Goal: Use online tool/utility: Utilize a website feature to perform a specific function

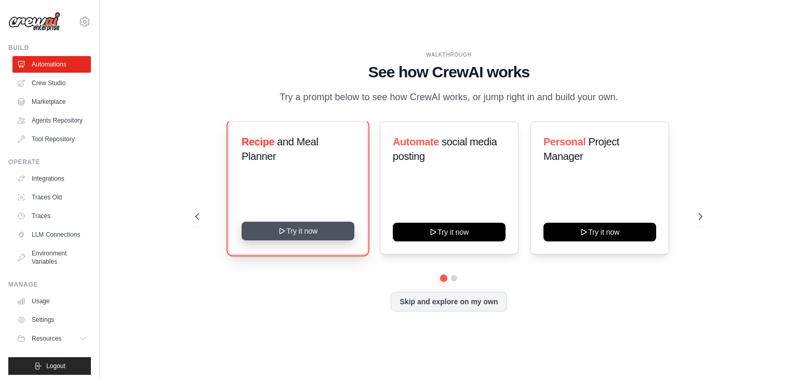
click at [319, 237] on button "Try it now" at bounding box center [297, 231] width 113 height 19
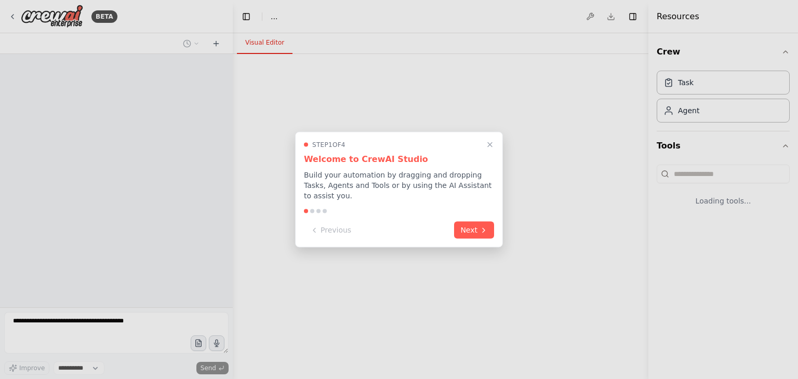
select select "****"
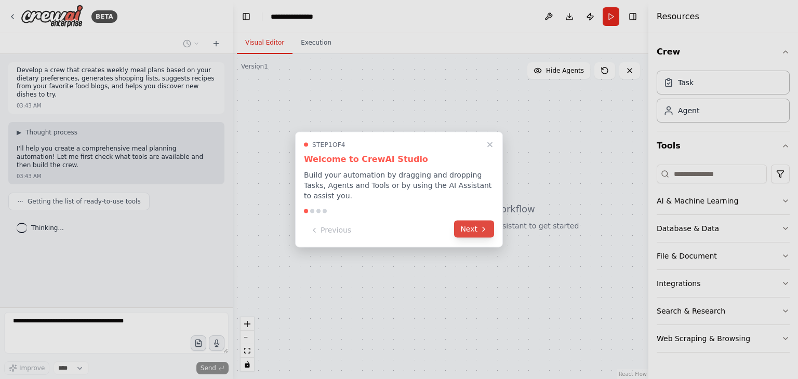
click at [471, 227] on button "Next" at bounding box center [474, 229] width 40 height 17
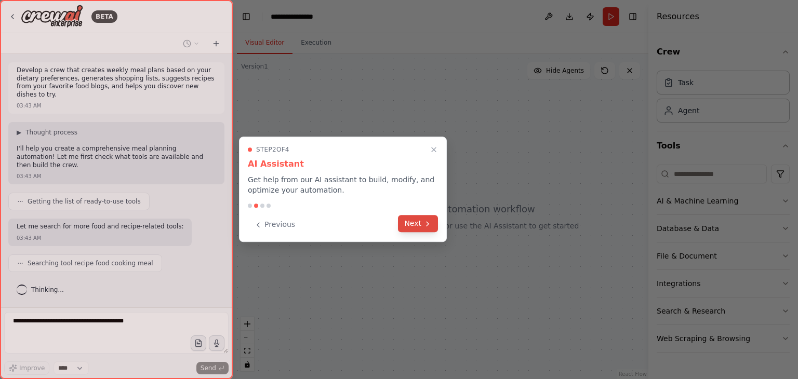
click at [423, 222] on icon at bounding box center [427, 224] width 8 height 8
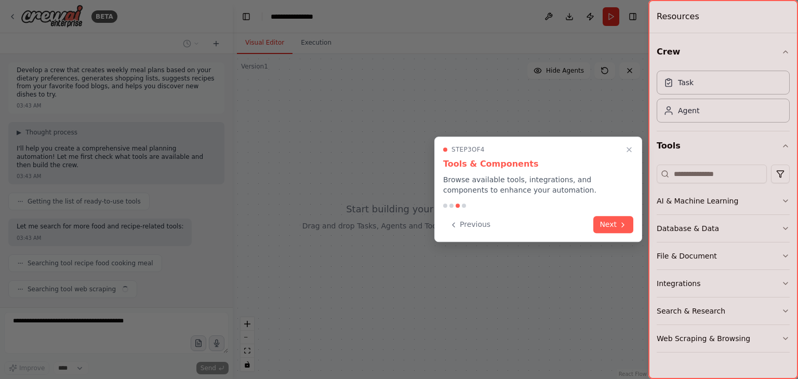
scroll to position [8, 0]
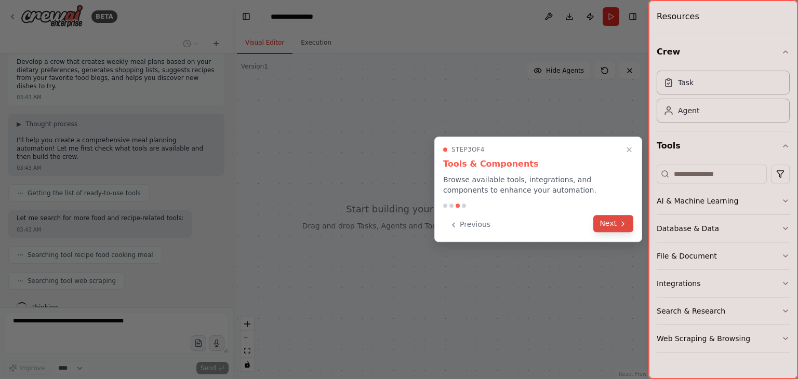
click at [603, 222] on button "Next" at bounding box center [613, 223] width 40 height 17
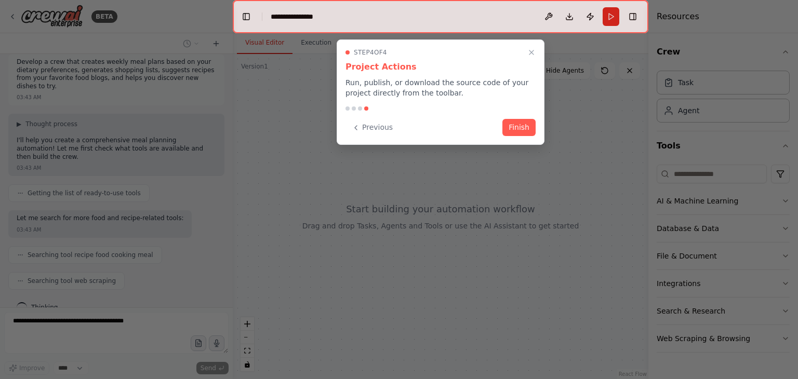
scroll to position [34, 0]
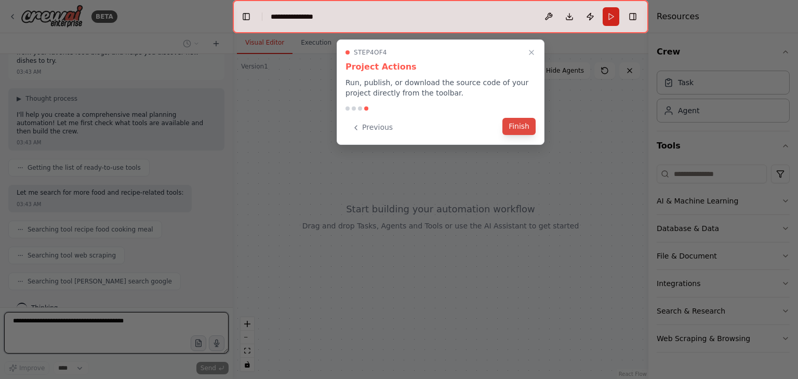
click at [517, 123] on button "Finish" at bounding box center [518, 126] width 33 height 17
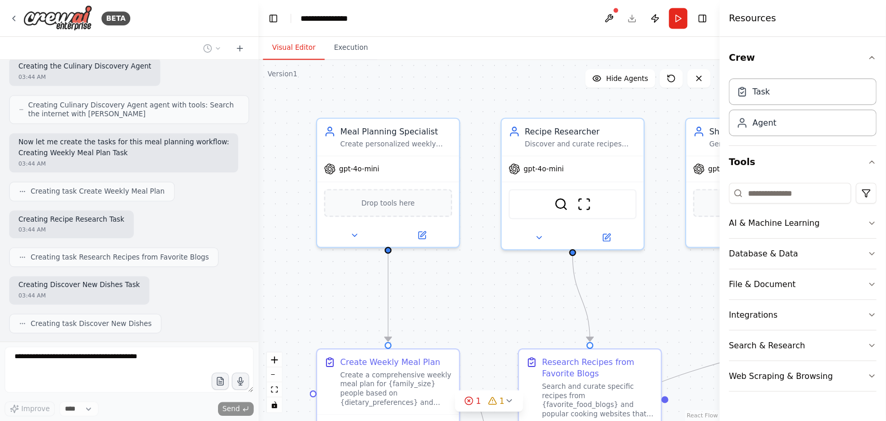
scroll to position [515, 0]
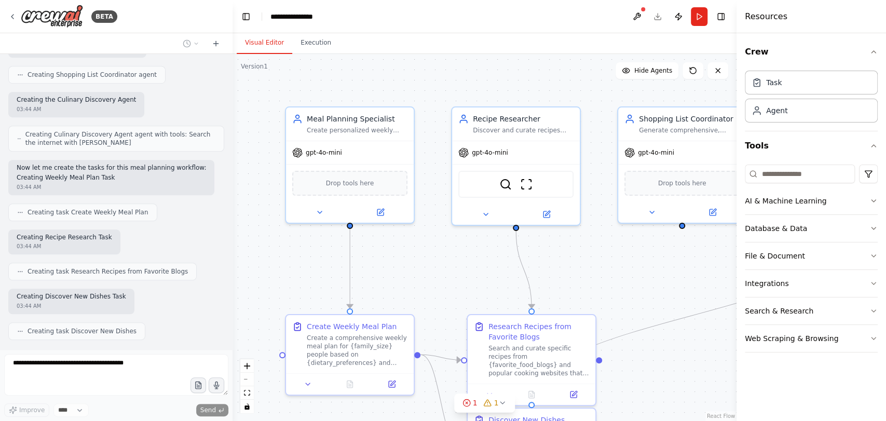
drag, startPoint x: 797, startPoint y: 1, endPoint x: 667, endPoint y: 387, distance: 407.5
click at [667, 379] on div ".deletable-edge-delete-btn { width: 20px; height: 20px; border: 0px solid #ffff…" at bounding box center [485, 237] width 504 height 367
click at [797, 53] on icon "button" at bounding box center [874, 52] width 8 height 8
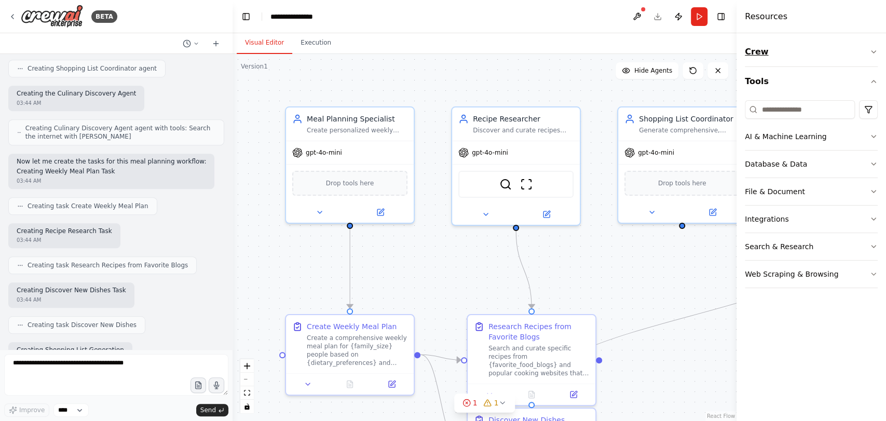
scroll to position [574, 0]
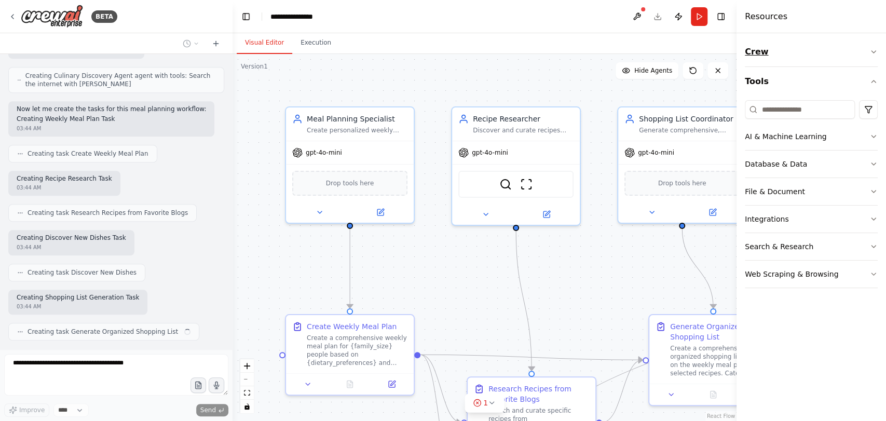
click at [797, 53] on icon "button" at bounding box center [874, 52] width 8 height 8
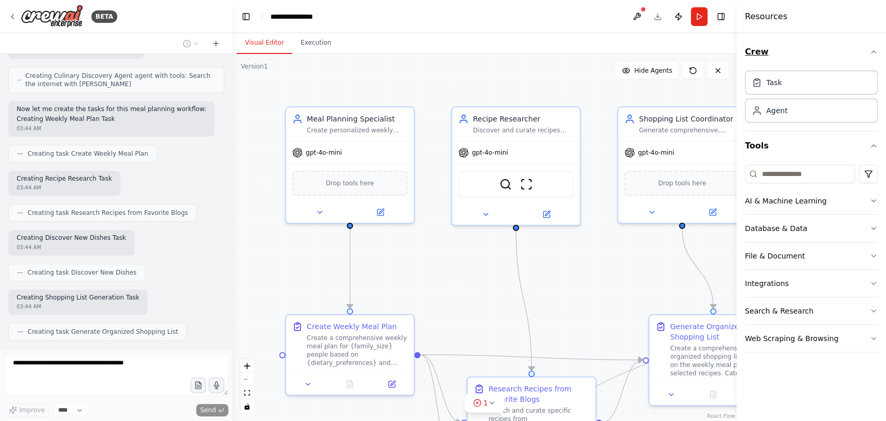
click at [797, 53] on icon "button" at bounding box center [874, 52] width 8 height 8
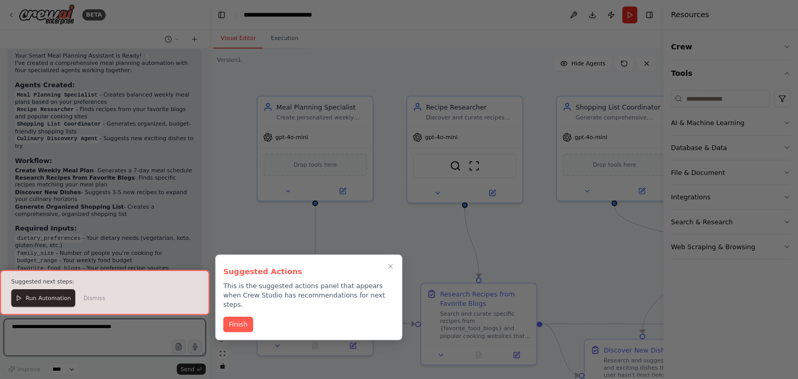
scroll to position [1286, 0]
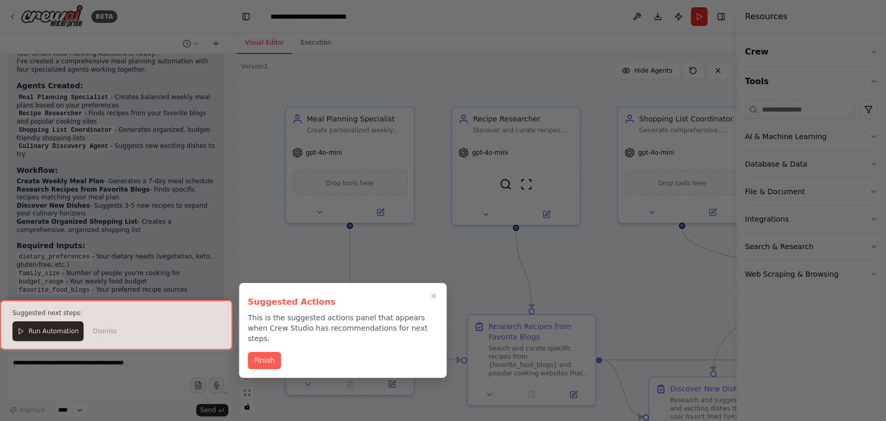
drag, startPoint x: 434, startPoint y: 299, endPoint x: 360, endPoint y: 277, distance: 77.2
click at [360, 277] on div "BETA Develop a crew that creates weekly meal plans based on your dietary prefer…" at bounding box center [443, 210] width 886 height 421
click at [271, 351] on button "Finish" at bounding box center [264, 359] width 33 height 17
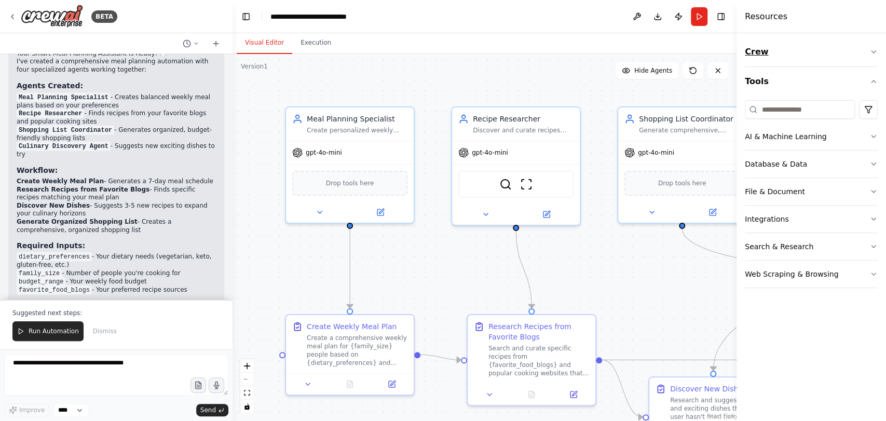
click at [797, 49] on icon "button" at bounding box center [874, 52] width 8 height 8
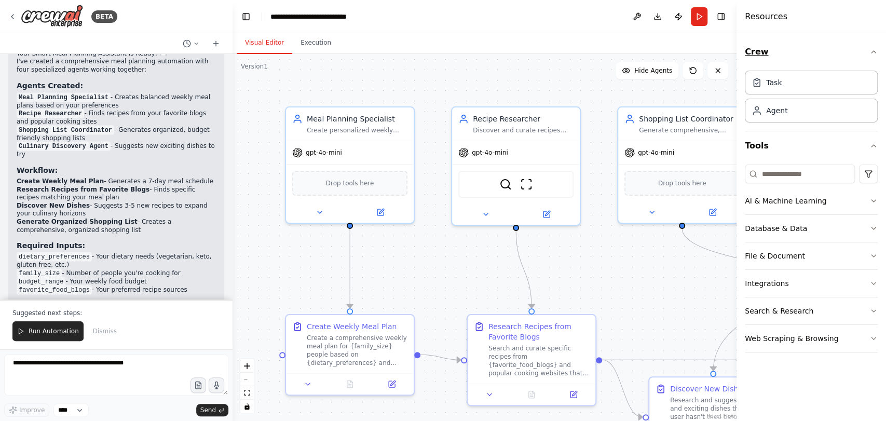
click at [797, 49] on icon "button" at bounding box center [874, 52] width 8 height 8
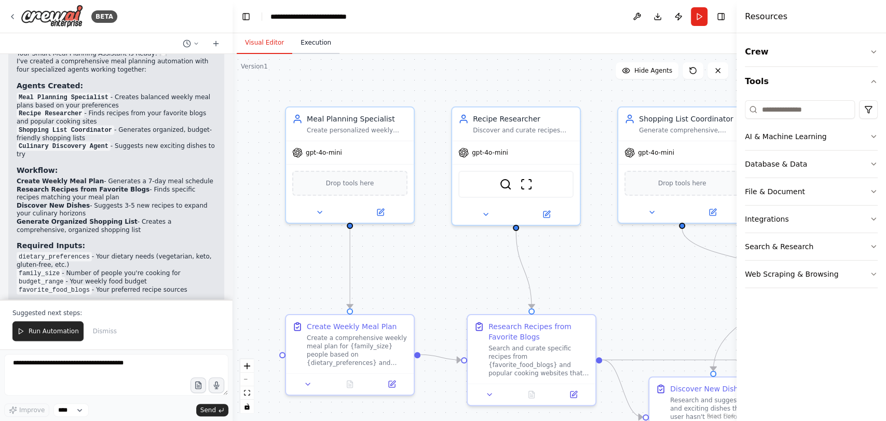
click at [322, 48] on button "Execution" at bounding box center [315, 43] width 47 height 22
click at [270, 43] on button "Visual Editor" at bounding box center [265, 43] width 56 height 22
click at [306, 50] on button "Execution" at bounding box center [315, 43] width 47 height 22
click at [263, 40] on button "Visual Editor" at bounding box center [265, 43] width 56 height 22
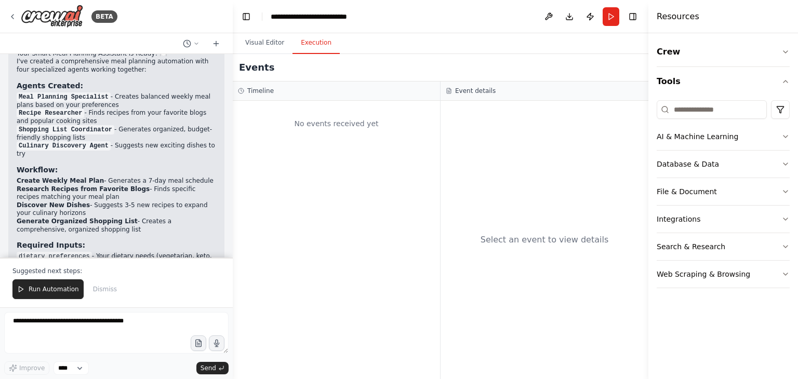
drag, startPoint x: 326, startPoint y: 4, endPoint x: 307, endPoint y: 41, distance: 41.1
click at [307, 41] on button "Execution" at bounding box center [315, 43] width 47 height 22
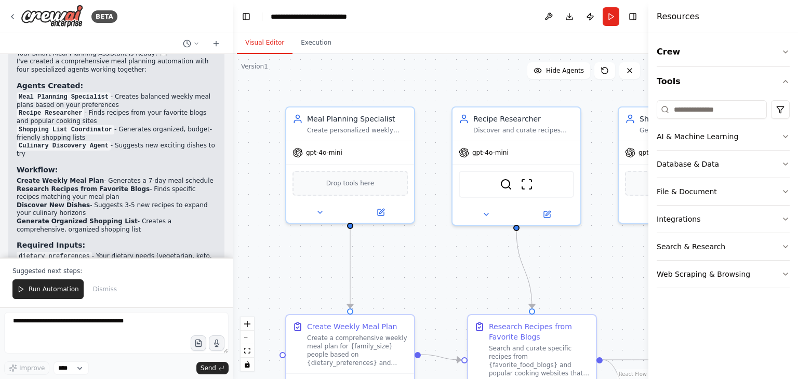
click at [268, 37] on button "Visual Editor" at bounding box center [265, 43] width 56 height 22
click at [611, 20] on button "Run" at bounding box center [610, 16] width 17 height 19
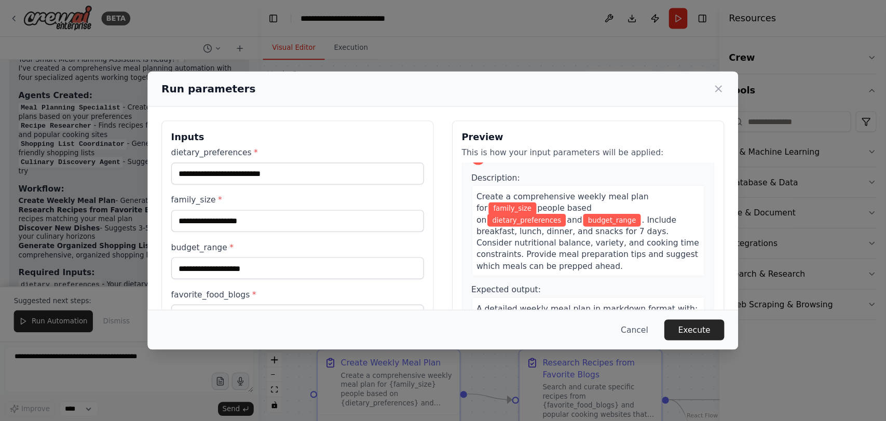
scroll to position [0, 0]
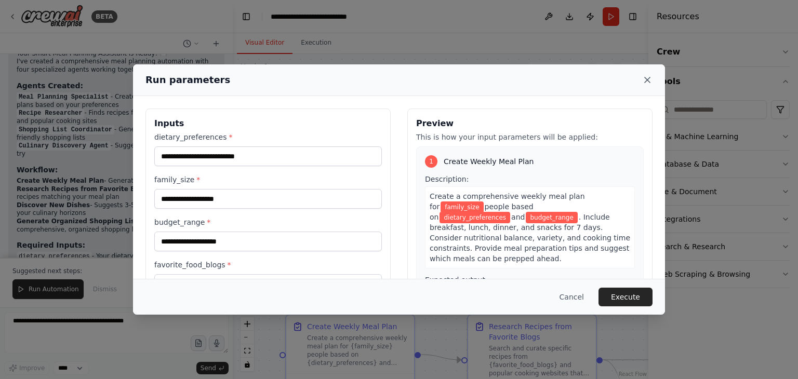
click at [647, 79] on icon at bounding box center [646, 79] width 5 height 5
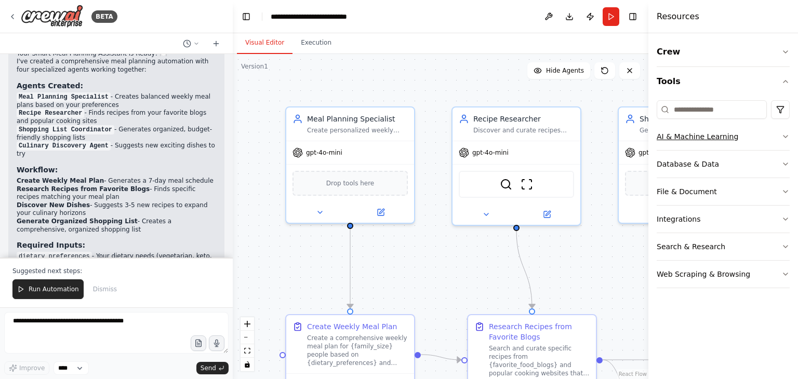
click at [785, 138] on icon "button" at bounding box center [785, 136] width 8 height 8
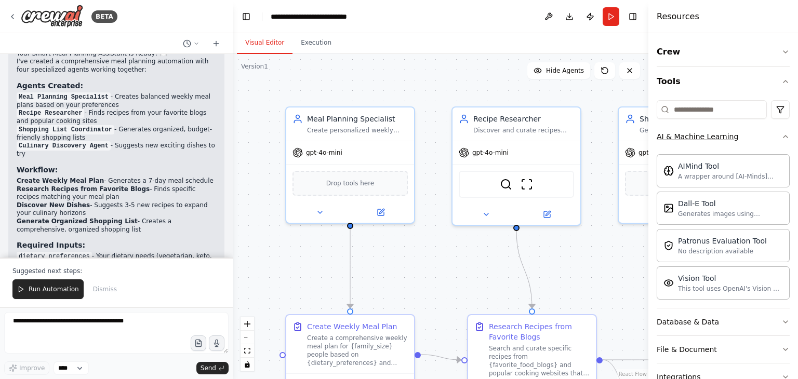
click at [785, 138] on div "Crew Tools AI & Machine Learning AIMind Tool A wrapper around [AI-Minds](https:…" at bounding box center [723, 206] width 150 height 346
click at [783, 136] on icon "button" at bounding box center [785, 137] width 4 height 2
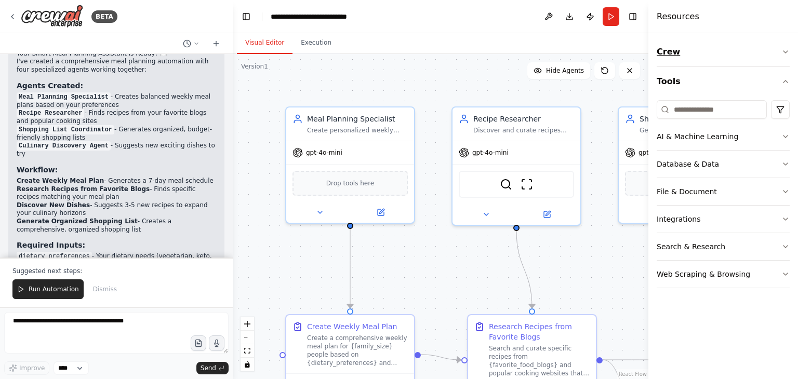
click at [781, 50] on icon "button" at bounding box center [785, 52] width 8 height 8
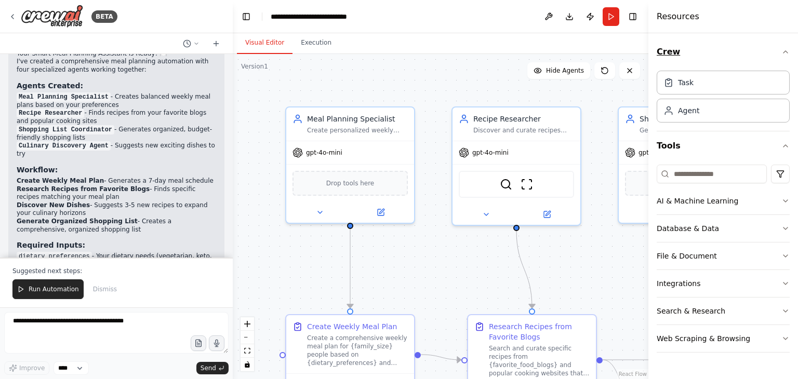
click at [781, 50] on icon "button" at bounding box center [785, 52] width 8 height 8
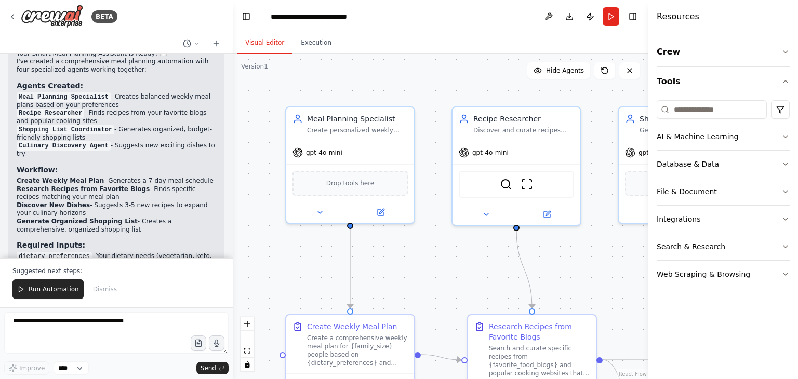
click at [463, 72] on div ".deletable-edge-delete-btn { width: 20px; height: 20px; border: 0px solid #ffff…" at bounding box center [440, 216] width 415 height 325
click at [620, 318] on div ".deletable-edge-delete-btn { width: 20px; height: 20px; border: 0px solid #ffff…" at bounding box center [440, 216] width 415 height 325
click at [632, 15] on button "Toggle Right Sidebar" at bounding box center [632, 16] width 15 height 15
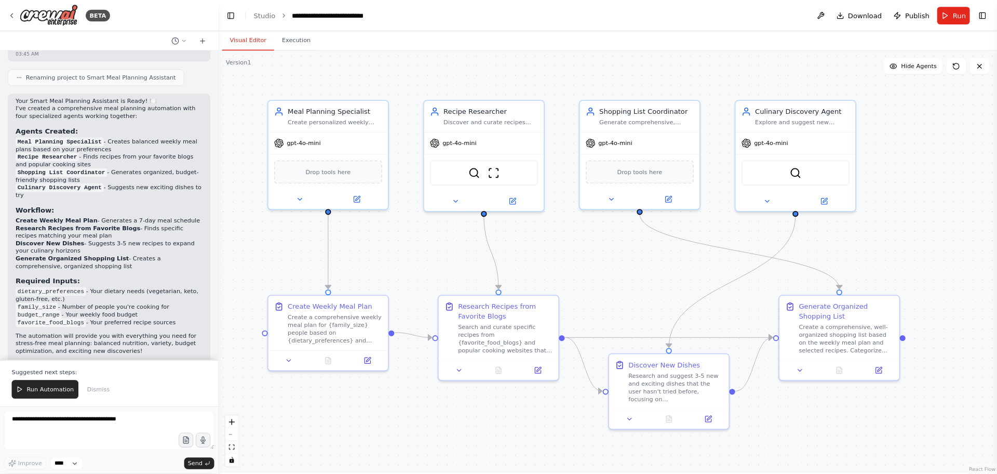
scroll to position [1201, 0]
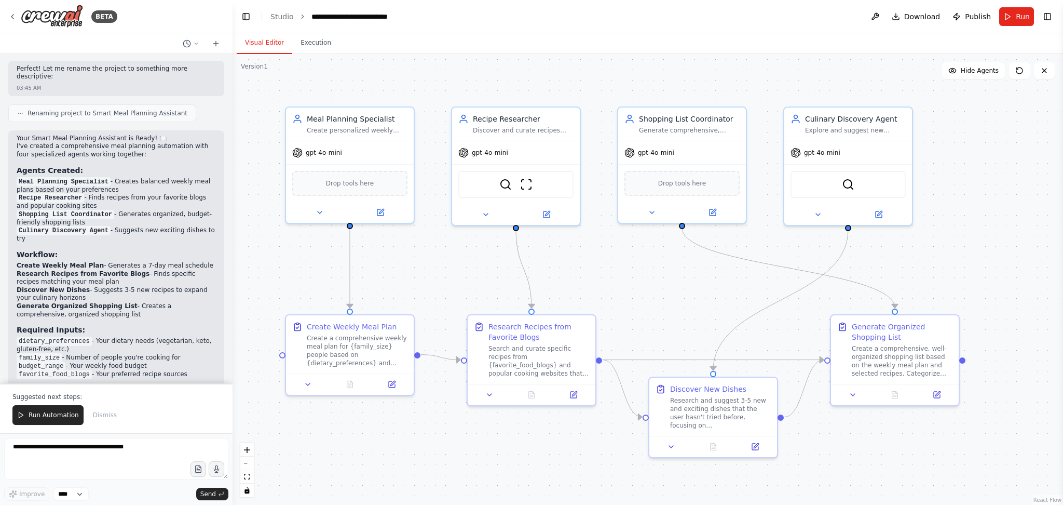
drag, startPoint x: 791, startPoint y: 1, endPoint x: 671, endPoint y: 57, distance: 132.4
click at [671, 57] on div ".deletable-edge-delete-btn { width: 20px; height: 20px; border: 0px solid #ffff…" at bounding box center [648, 279] width 831 height 451
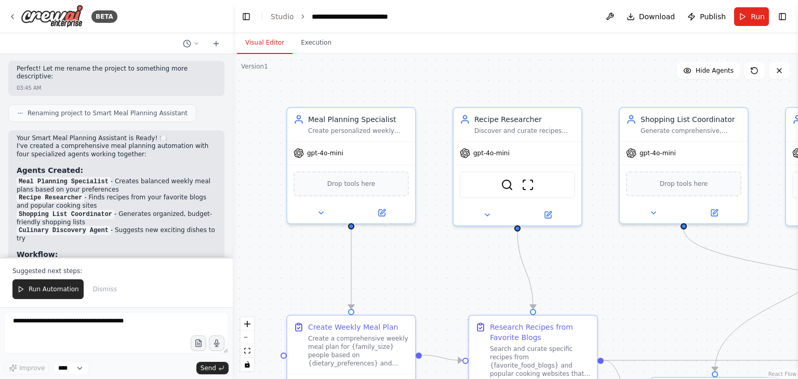
drag, startPoint x: 1051, startPoint y: 0, endPoint x: 571, endPoint y: 273, distance: 551.8
click at [571, 273] on div ".deletable-edge-delete-btn { width: 20px; height: 20px; border: 0px solid #ffff…" at bounding box center [515, 216] width 565 height 325
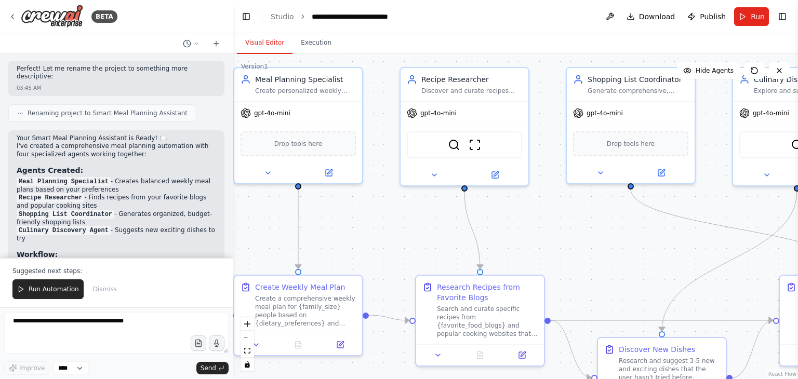
drag, startPoint x: 655, startPoint y: 312, endPoint x: 602, endPoint y: 272, distance: 66.4
click at [602, 272] on div ".deletable-edge-delete-btn { width: 20px; height: 20px; border: 0px solid #ffff…" at bounding box center [515, 216] width 565 height 325
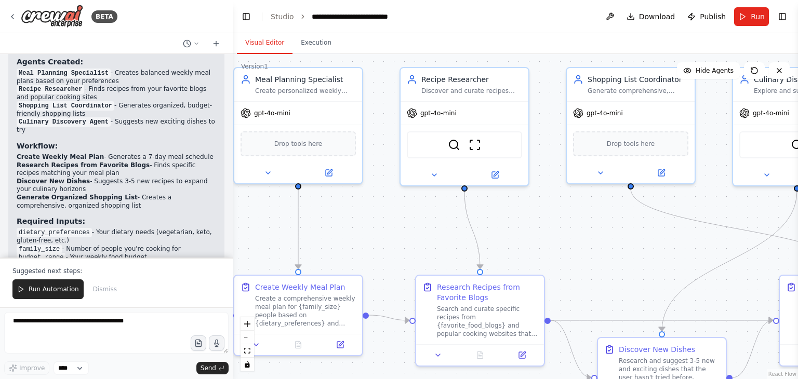
scroll to position [1322, 0]
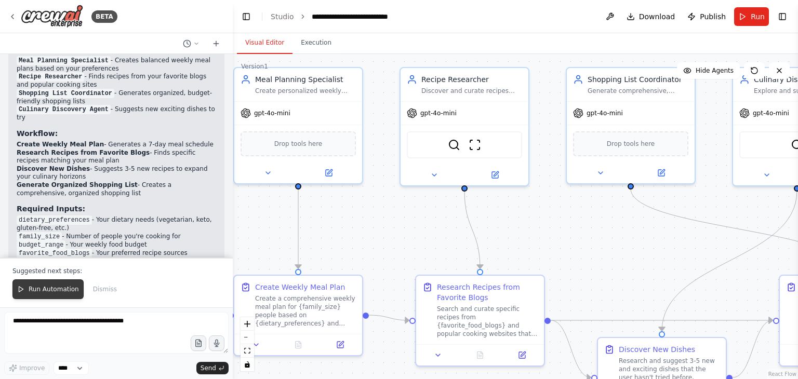
click at [65, 289] on span "Run Automation" at bounding box center [54, 289] width 50 height 8
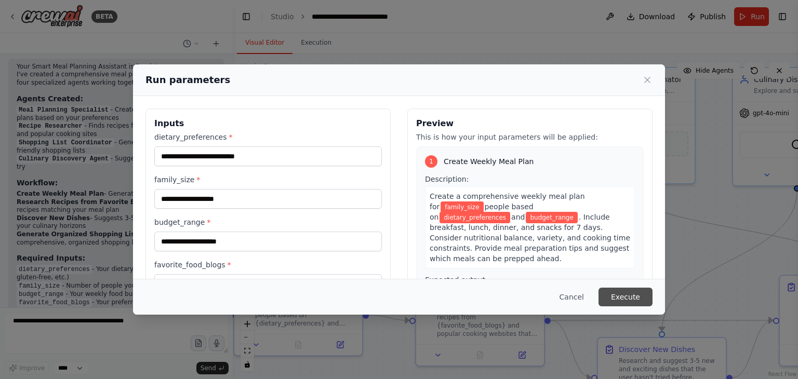
click at [631, 299] on button "Execute" at bounding box center [625, 297] width 54 height 19
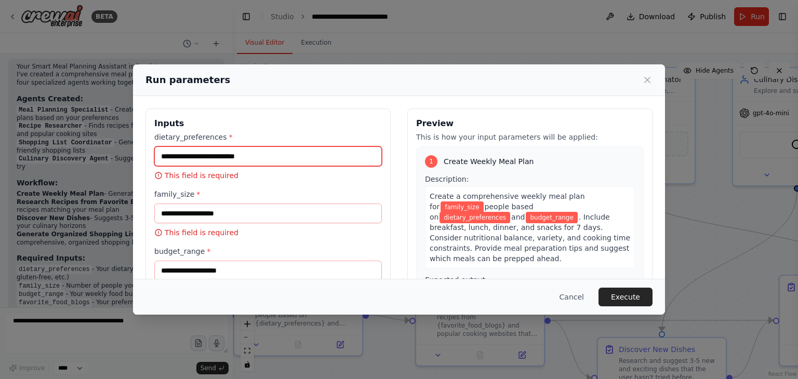
click at [305, 158] on input "dietary_preferences *" at bounding box center [267, 156] width 227 height 20
click at [293, 158] on input "dietary_preferences *" at bounding box center [267, 156] width 227 height 20
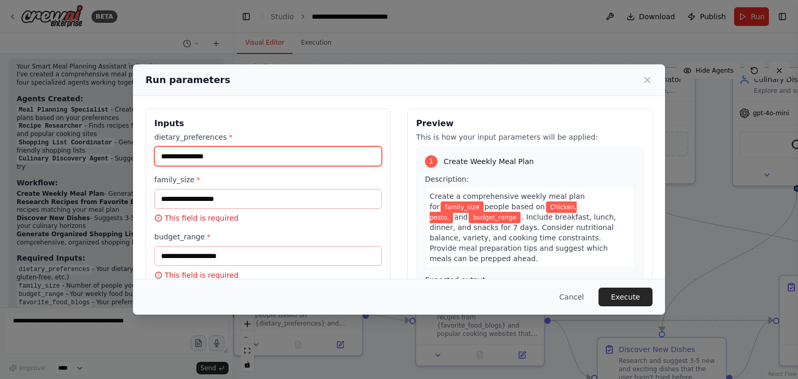
paste input "*********"
type input "**********"
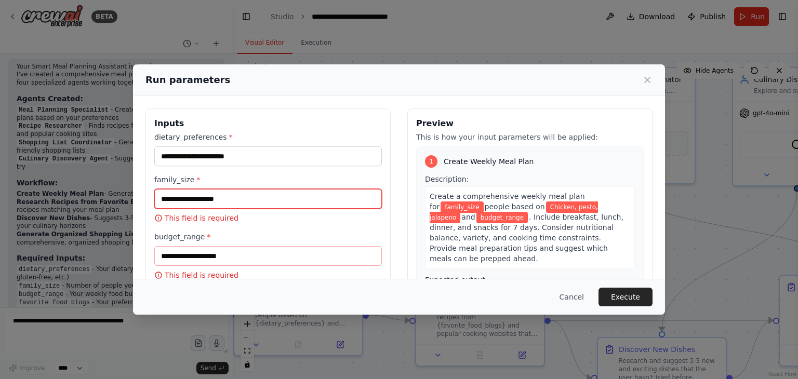
click at [219, 204] on input "family_size *" at bounding box center [267, 199] width 227 height 20
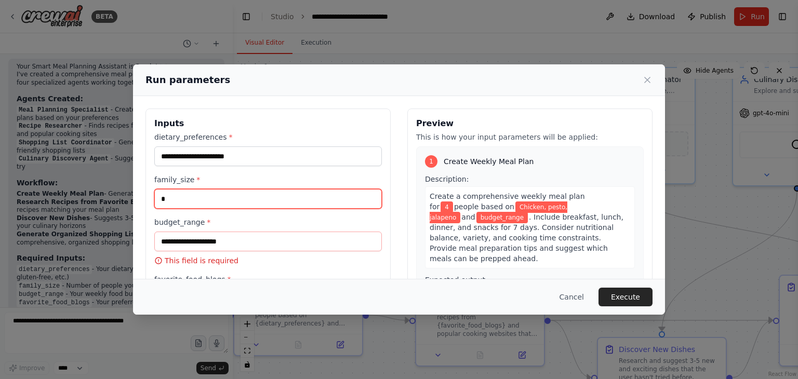
type input "*"
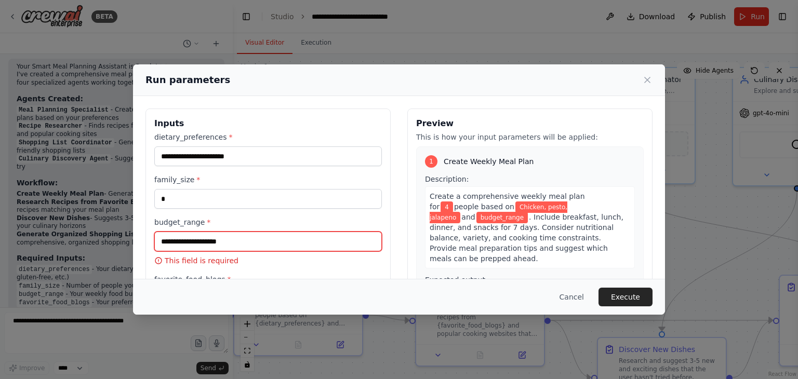
click at [220, 240] on input "budget_range *" at bounding box center [267, 242] width 227 height 20
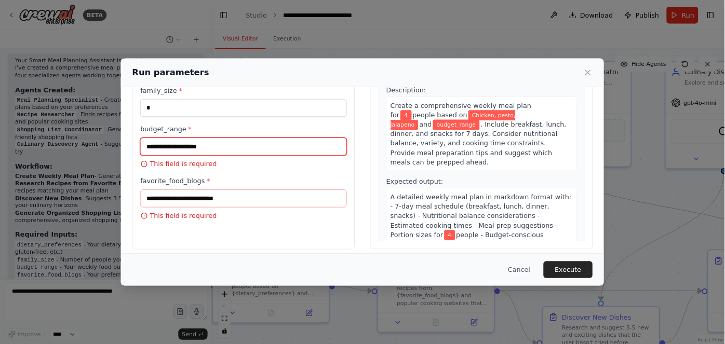
scroll to position [81, 0]
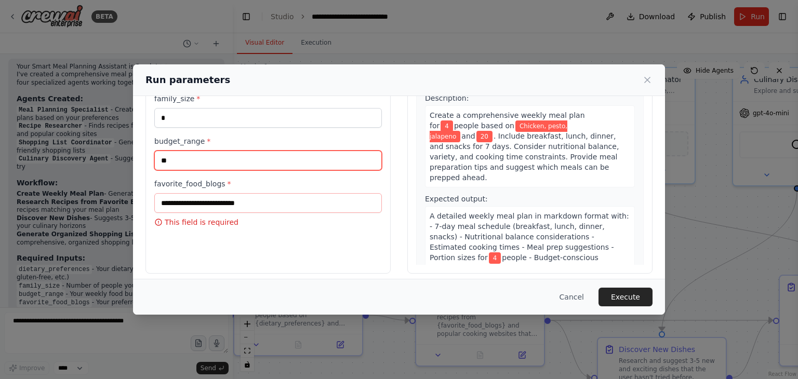
type input "**"
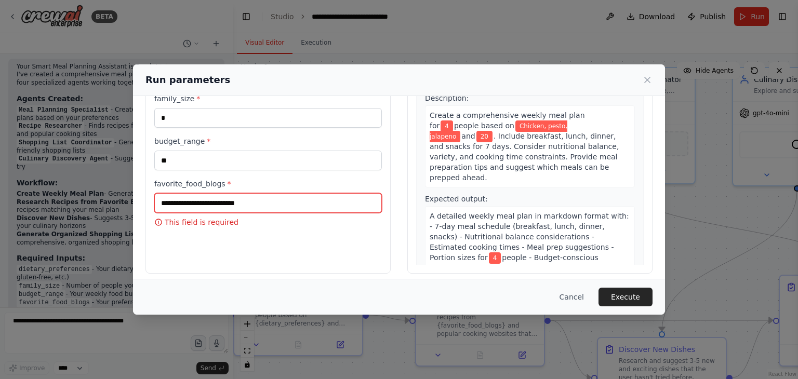
click at [251, 203] on input "favorite_food_blogs *" at bounding box center [267, 203] width 227 height 20
type input "***"
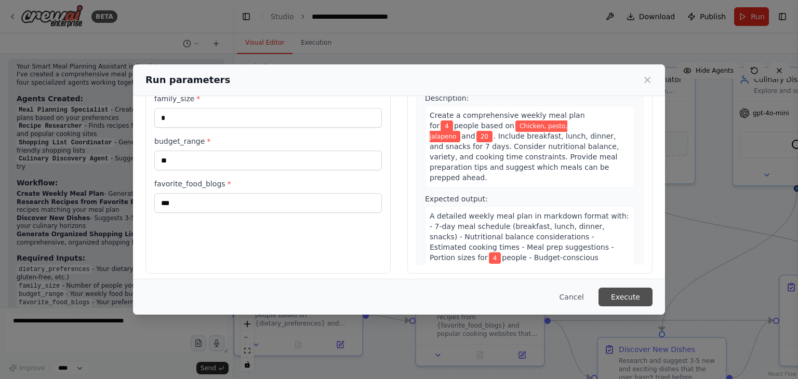
click at [632, 298] on button "Execute" at bounding box center [625, 297] width 54 height 19
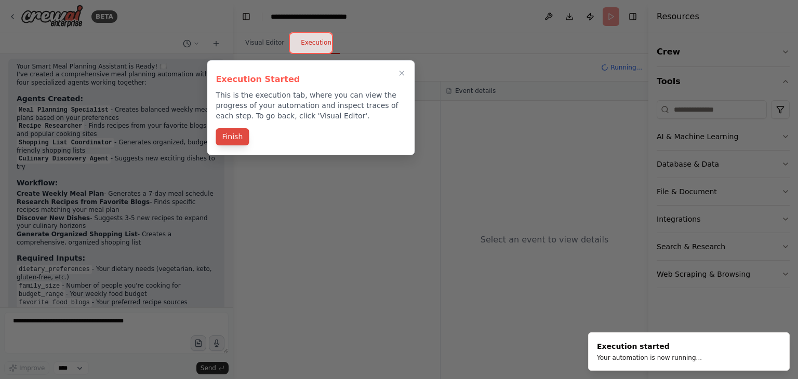
click at [233, 137] on button "Finish" at bounding box center [231, 136] width 33 height 17
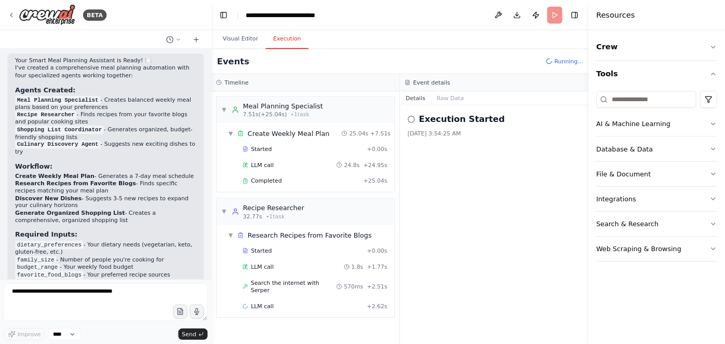
scroll to position [1273, 0]
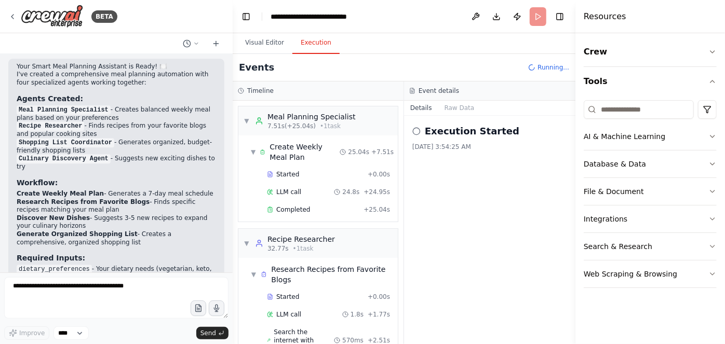
drag, startPoint x: 787, startPoint y: 2, endPoint x: 482, endPoint y: 266, distance: 403.8
click at [482, 266] on div "Execution Started 9/21/2025, 3:54:25 AM" at bounding box center [489, 230] width 171 height 228
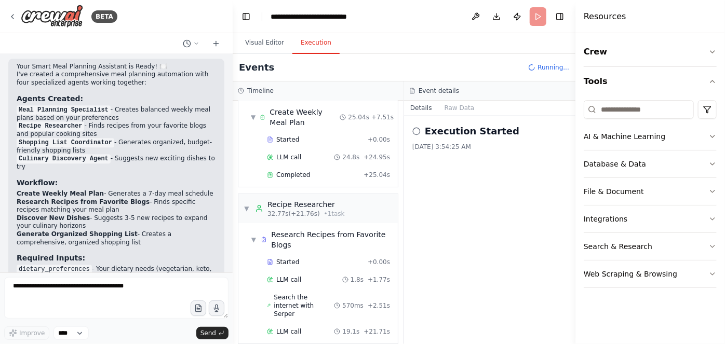
scroll to position [146, 0]
